Goal: Transaction & Acquisition: Purchase product/service

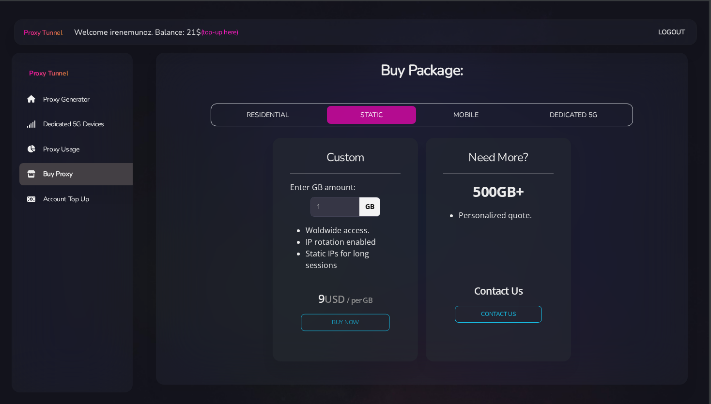
type input "1"
click at [342, 316] on button "Buy Now" at bounding box center [345, 322] width 89 height 17
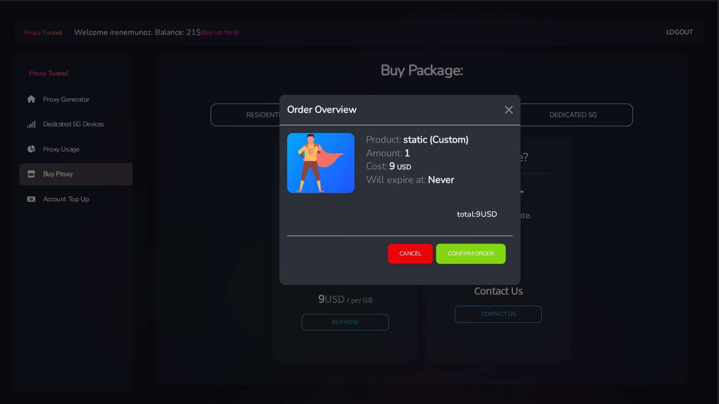
click at [488, 255] on button "Confirm Order" at bounding box center [471, 254] width 70 height 20
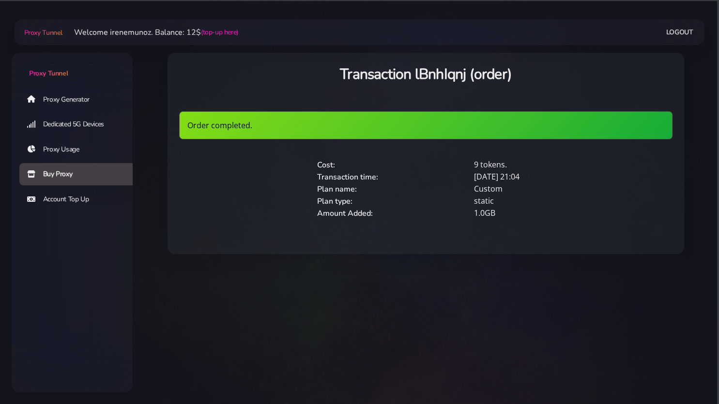
click at [56, 99] on link "Proxy Generator" at bounding box center [79, 99] width 121 height 22
